Goal: Information Seeking & Learning: Learn about a topic

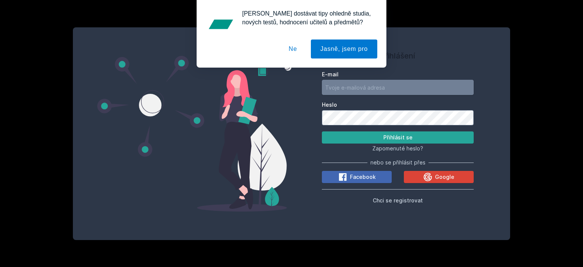
click at [410, 92] on input "E-mail" at bounding box center [398, 87] width 152 height 15
type input "[EMAIL_ADDRESS][DOMAIN_NAME]"
click at [299, 50] on button "Ne" at bounding box center [293, 48] width 27 height 19
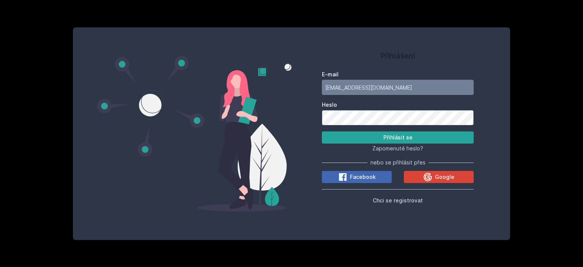
click at [322, 131] on button "Přihlásit se" at bounding box center [398, 137] width 152 height 12
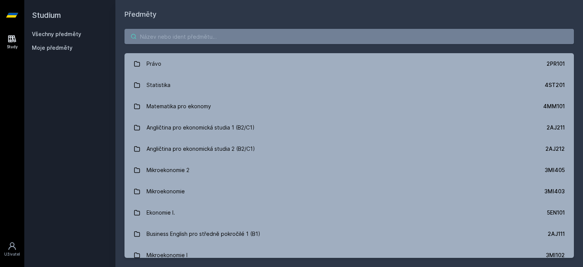
click at [256, 37] on input "search" at bounding box center [350, 36] width 450 height 15
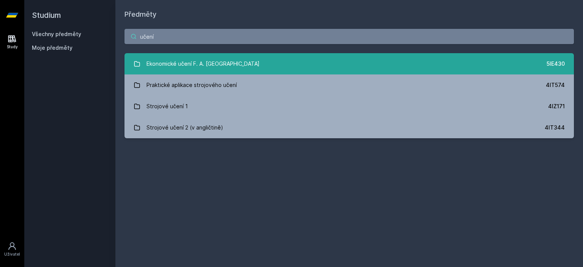
type input "učení"
click at [308, 71] on link "Ekonomické učení F. A. Hayeka 5IE430" at bounding box center [350, 63] width 450 height 21
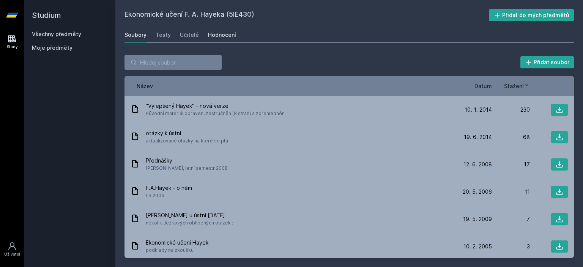
click at [218, 32] on div "Hodnocení" at bounding box center [222, 35] width 28 height 8
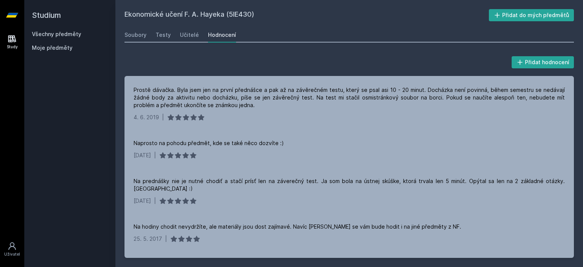
scroll to position [76, 0]
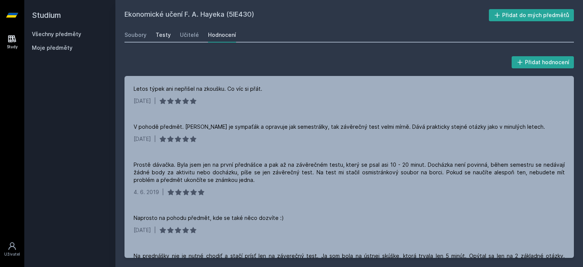
click at [165, 36] on div "Testy" at bounding box center [163, 35] width 15 height 8
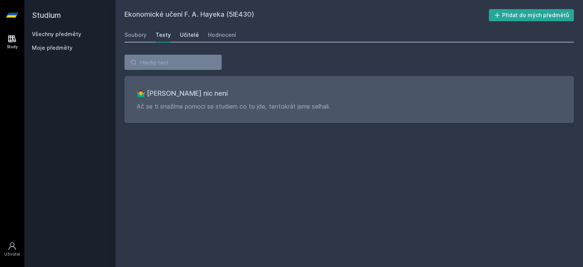
click at [195, 38] on div "Učitelé" at bounding box center [189, 35] width 19 height 8
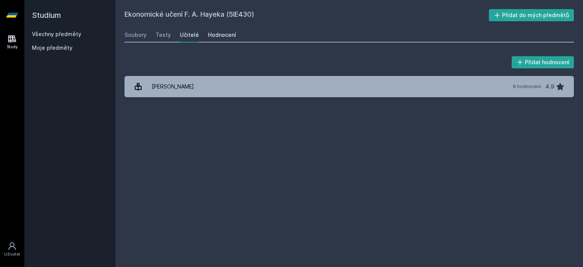
click at [217, 36] on div "Hodnocení" at bounding box center [222, 35] width 28 height 8
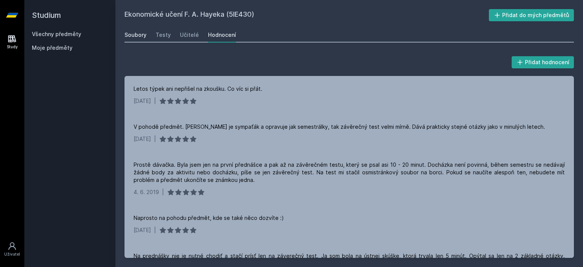
click at [142, 35] on div "Soubory" at bounding box center [136, 35] width 22 height 8
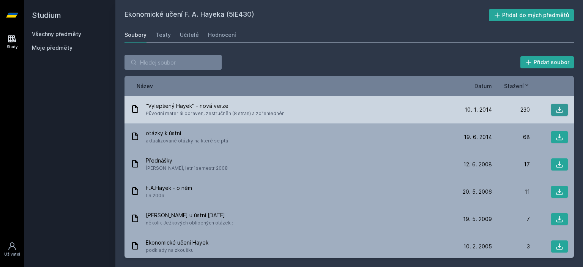
click at [556, 113] on icon at bounding box center [560, 110] width 8 height 8
